Goal: Task Accomplishment & Management: Complete application form

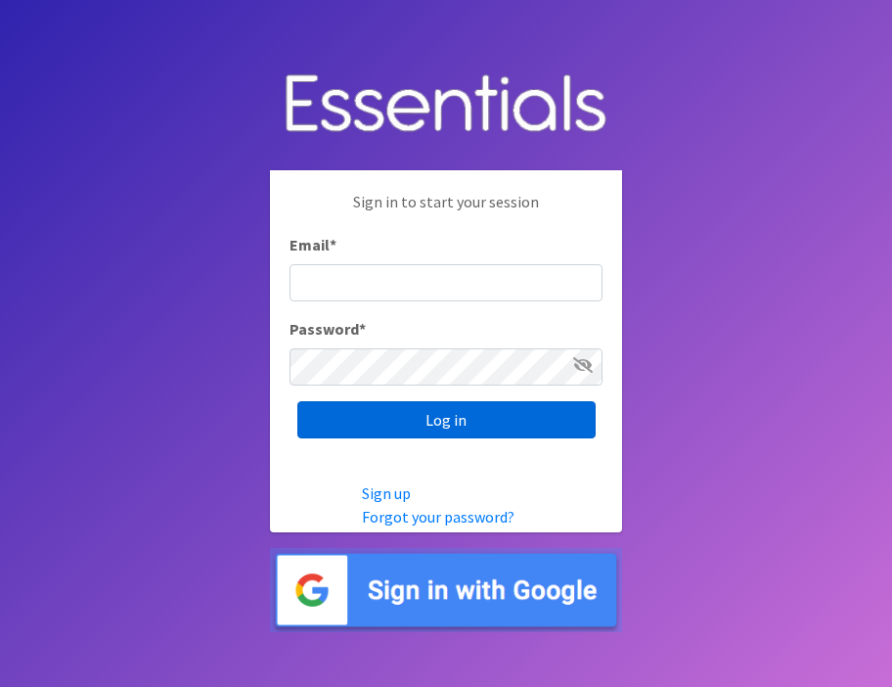
type input "[EMAIL_ADDRESS][DOMAIN_NAME]"
click at [517, 423] on input "Log in" at bounding box center [446, 419] width 298 height 37
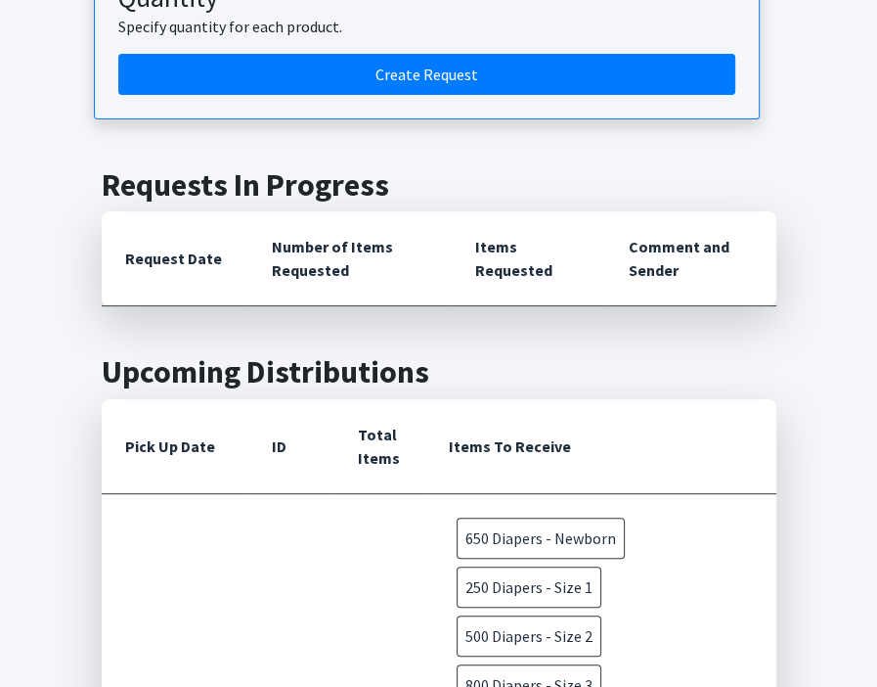
scroll to position [331, 0]
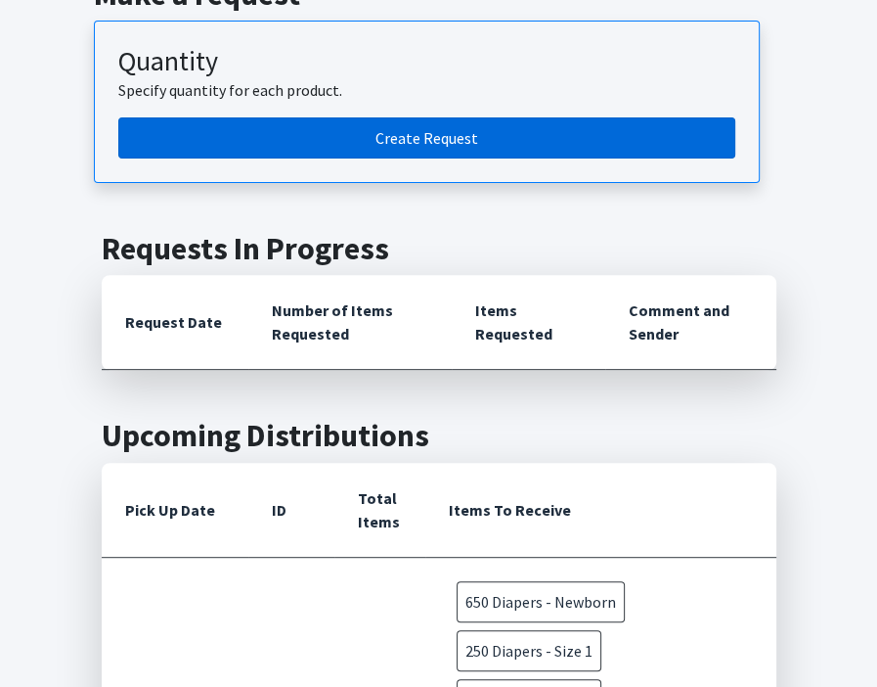
click at [467, 147] on link "Create Request" at bounding box center [426, 137] width 617 height 41
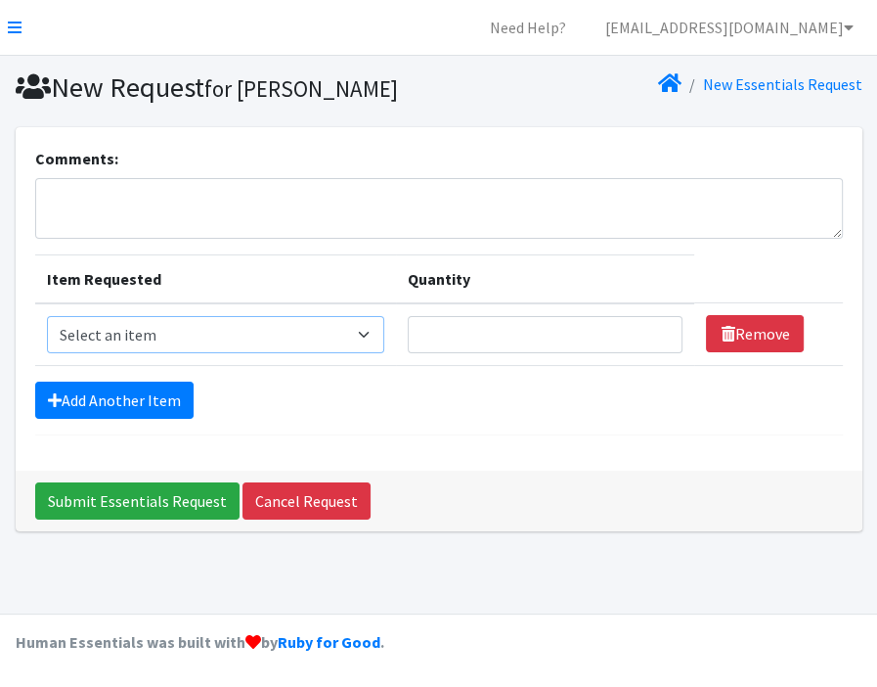
click at [291, 326] on select "Select an item Diapers - Newborn Diapers - Preemie Diapers - Size 1 Diapers - S…" at bounding box center [215, 334] width 337 height 37
select select "96"
click at [47, 316] on select "Select an item Diapers - Newborn Diapers - Preemie Diapers - Size 1 Diapers - S…" at bounding box center [215, 334] width 337 height 37
click at [505, 342] on input "Quantity" at bounding box center [546, 334] width 276 height 37
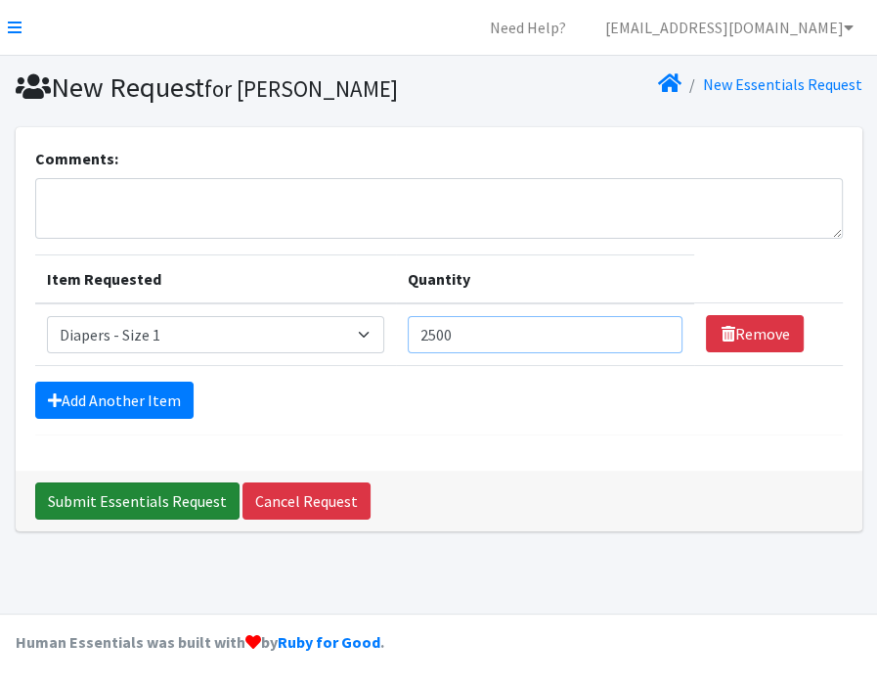
type input "2500"
click at [160, 503] on input "Submit Essentials Request" at bounding box center [137, 500] width 204 height 37
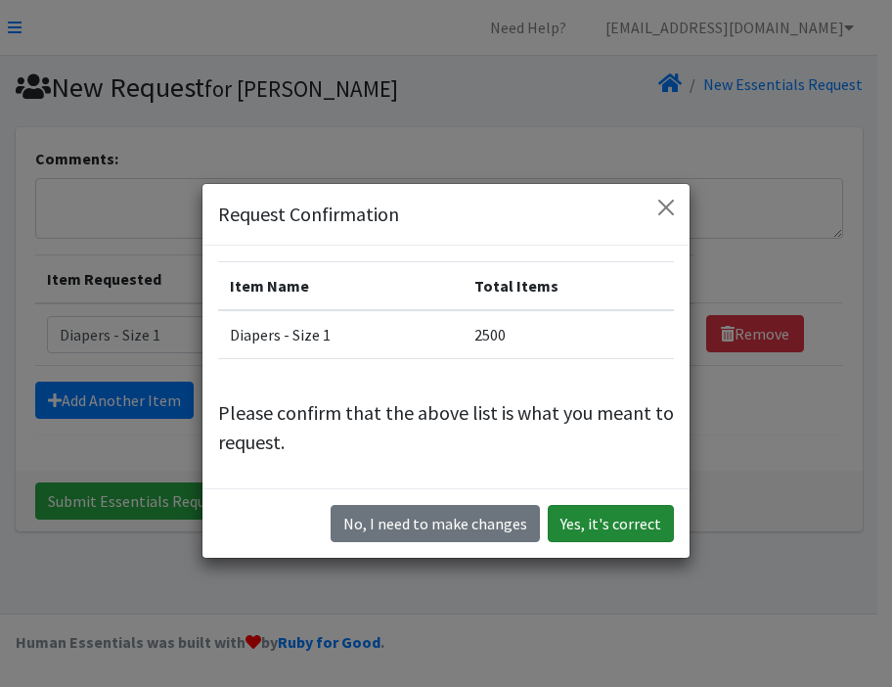
click at [610, 524] on button "Yes, it's correct" at bounding box center [611, 523] width 126 height 37
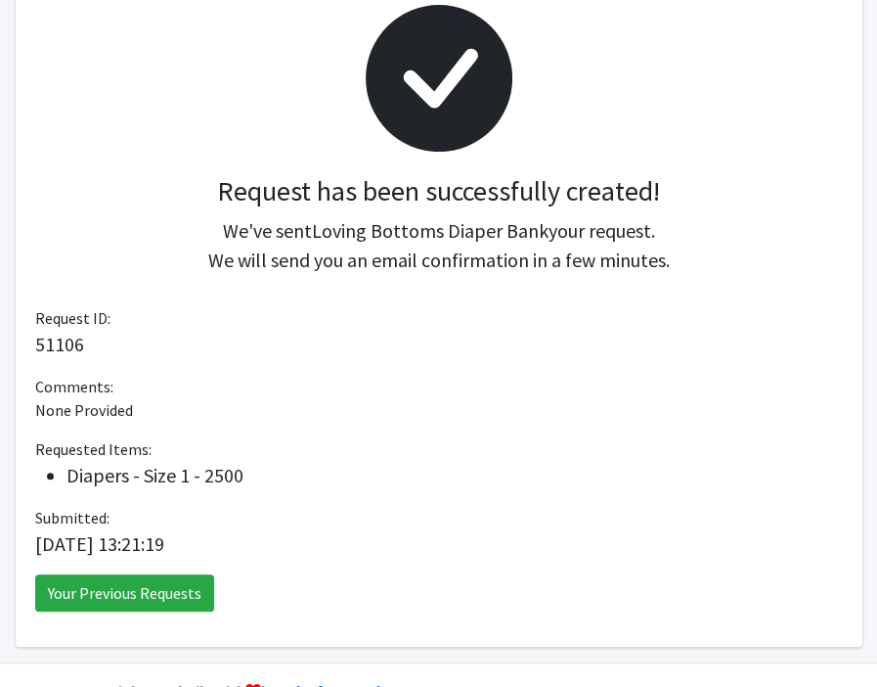
scroll to position [336, 0]
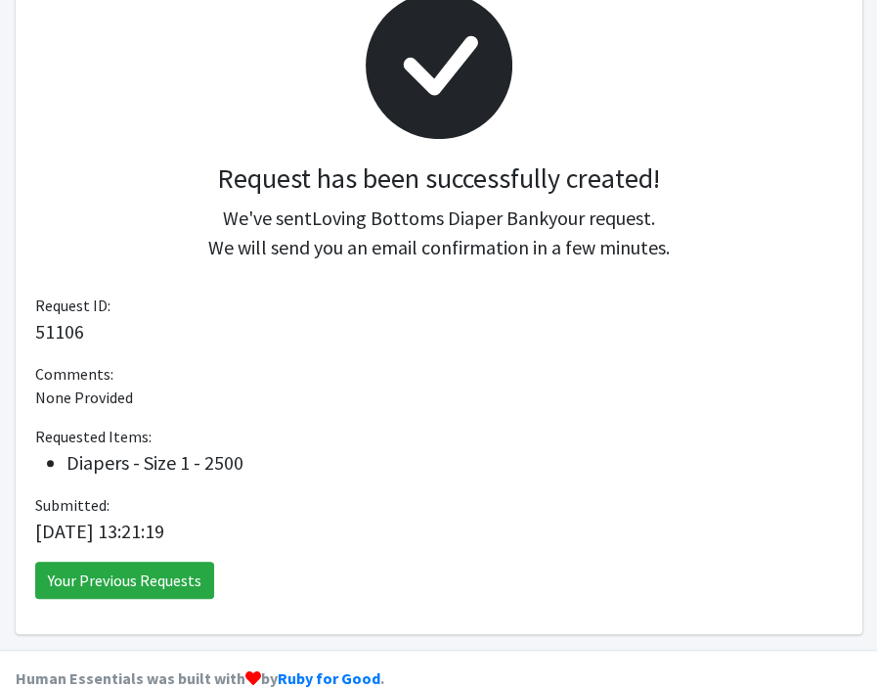
click at [507, 400] on p "None Provided" at bounding box center [439, 396] width 808 height 23
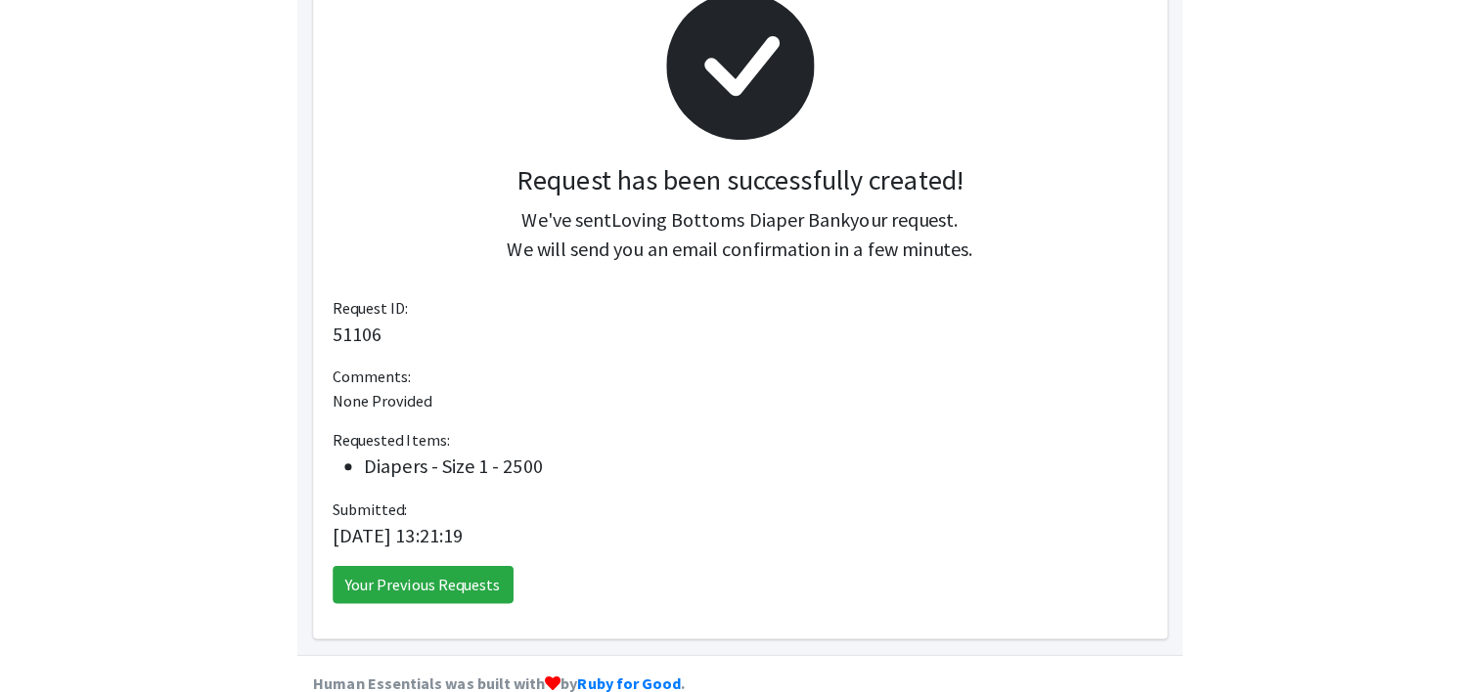
scroll to position [302, 0]
